Goal: Transaction & Acquisition: Purchase product/service

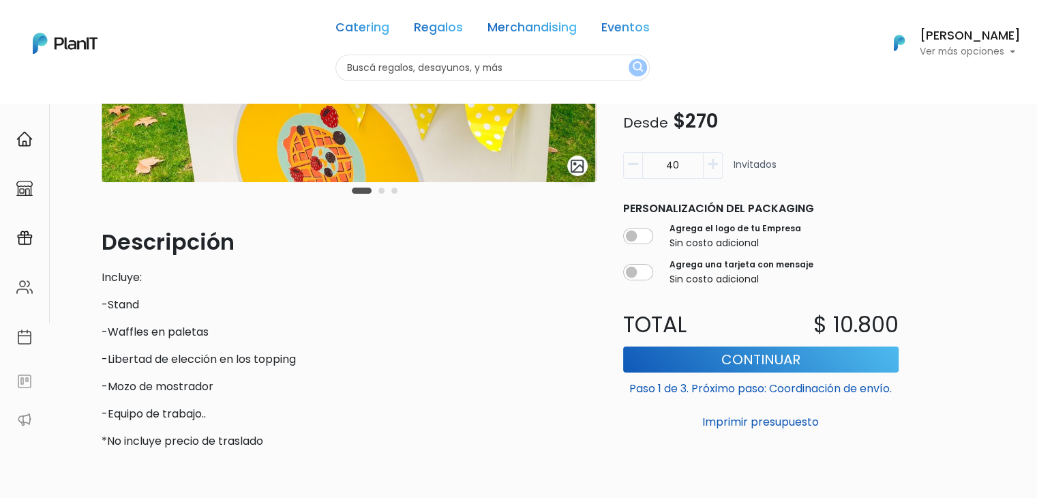
click at [358, 64] on input "text" at bounding box center [492, 68] width 314 height 27
type input "campo"
click at [629, 59] on button "submit" at bounding box center [638, 68] width 18 height 18
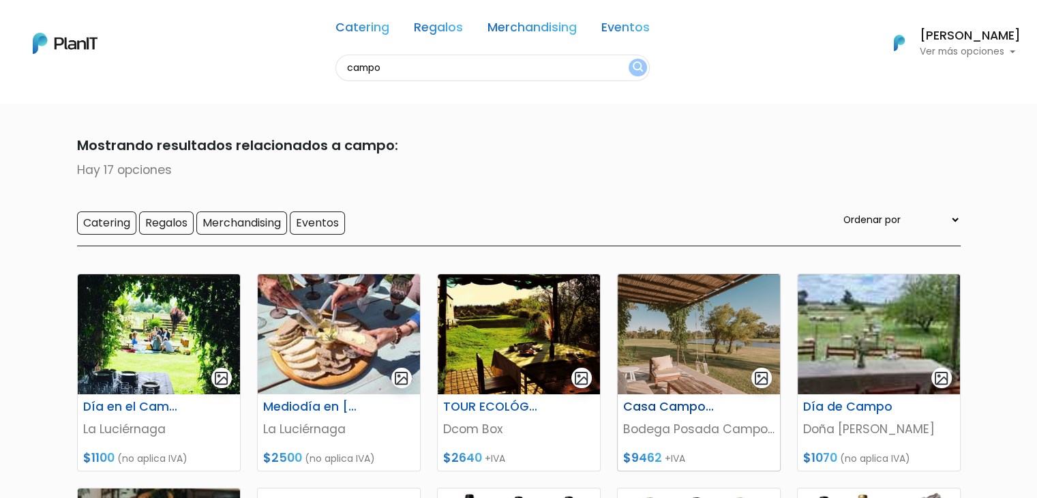
click at [700, 336] on img at bounding box center [699, 334] width 162 height 120
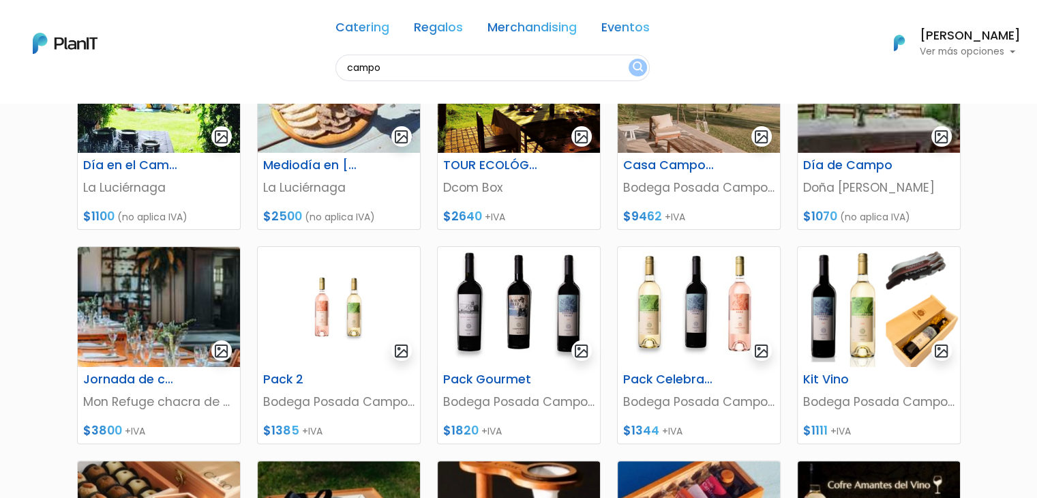
scroll to position [339, 0]
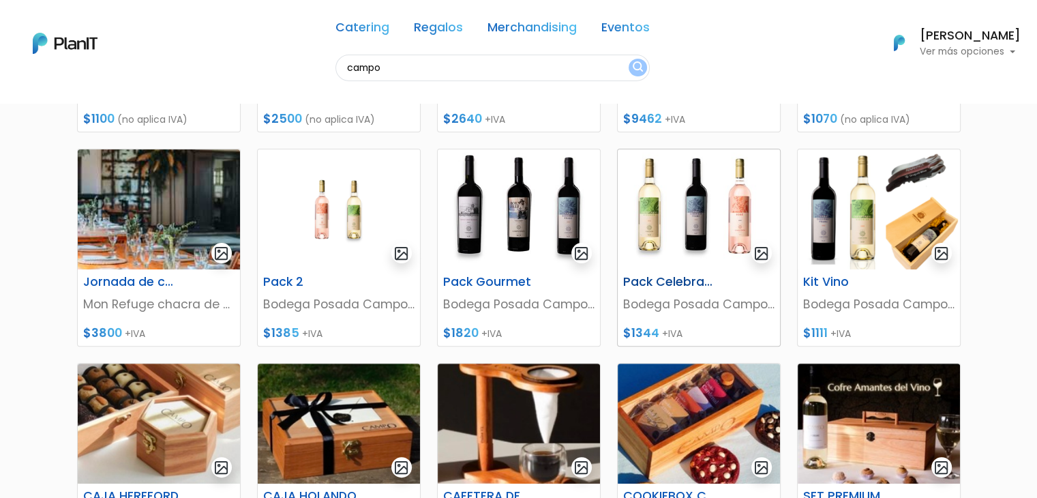
click at [678, 215] on img at bounding box center [699, 209] width 162 height 120
